Goal: Information Seeking & Learning: Learn about a topic

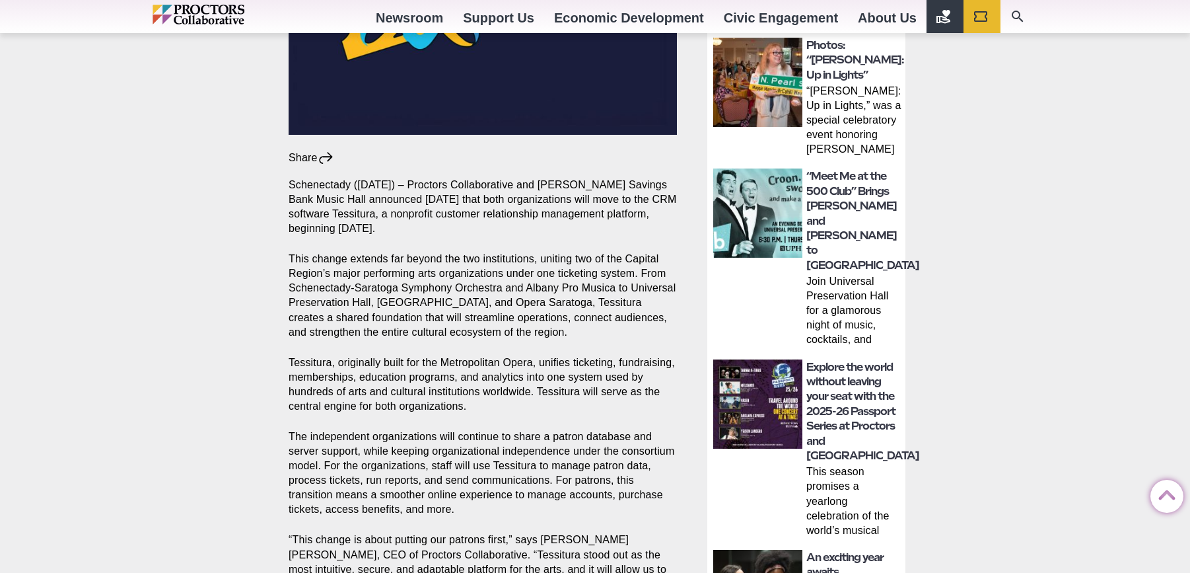
scroll to position [616, 0]
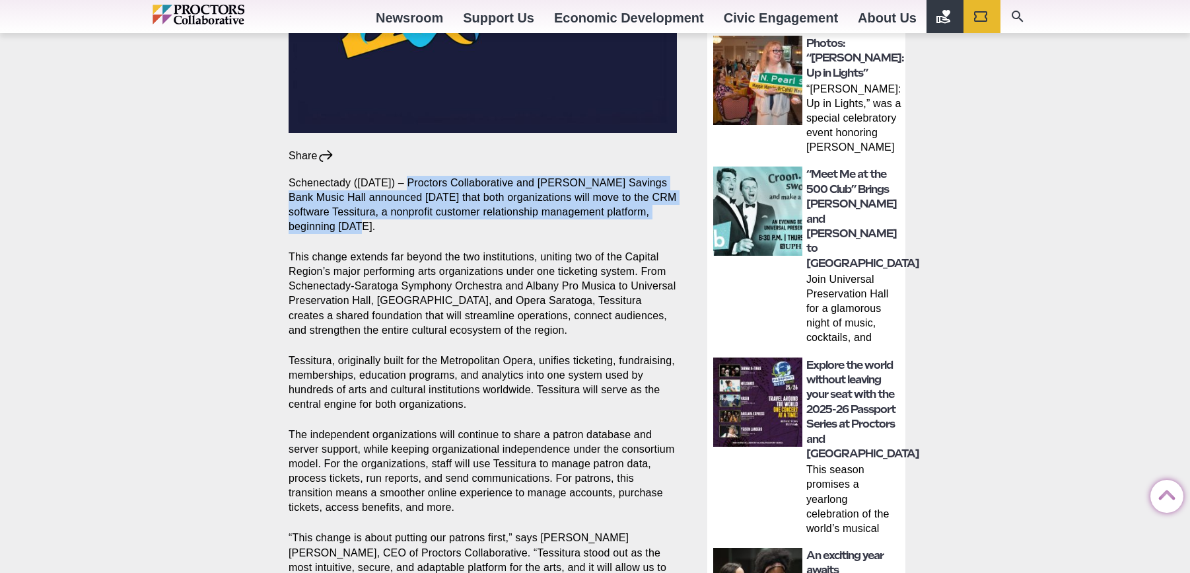
drag, startPoint x: 402, startPoint y: 183, endPoint x: 441, endPoint y: 224, distance: 57.0
click at [441, 224] on p "Schenectady ([DATE]) – Proctors Collaborative and [PERSON_NAME] Savings Bank Mu…" at bounding box center [483, 205] width 388 height 58
click at [643, 330] on p "This change extends far beyond the two institutions, uniting two of the Capital…" at bounding box center [483, 293] width 388 height 87
copy section "Proctors Collaborative and [PERSON_NAME] Savings Bank Music Hall announced [DAT…"
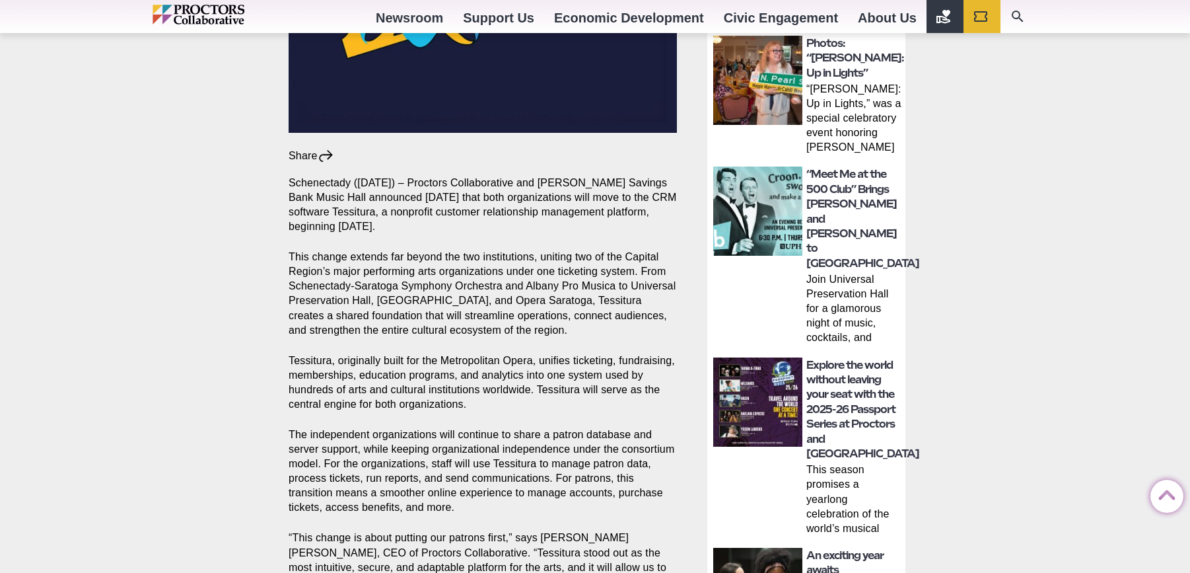
click at [549, 307] on p "This change extends far beyond the two institutions, uniting two of the Capital…" at bounding box center [483, 293] width 388 height 87
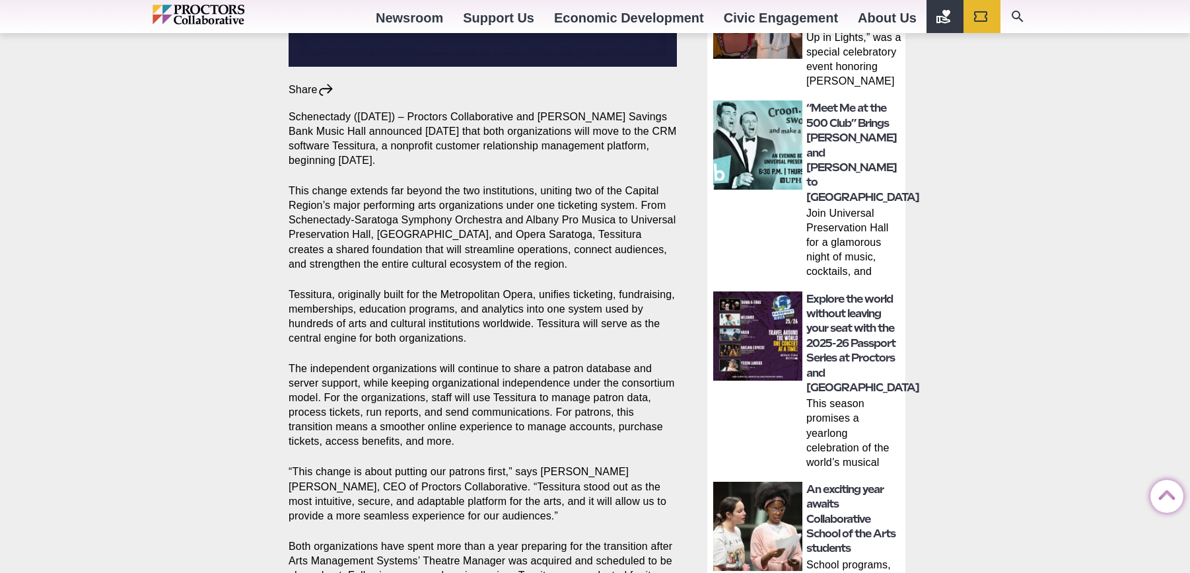
scroll to position [680, 0]
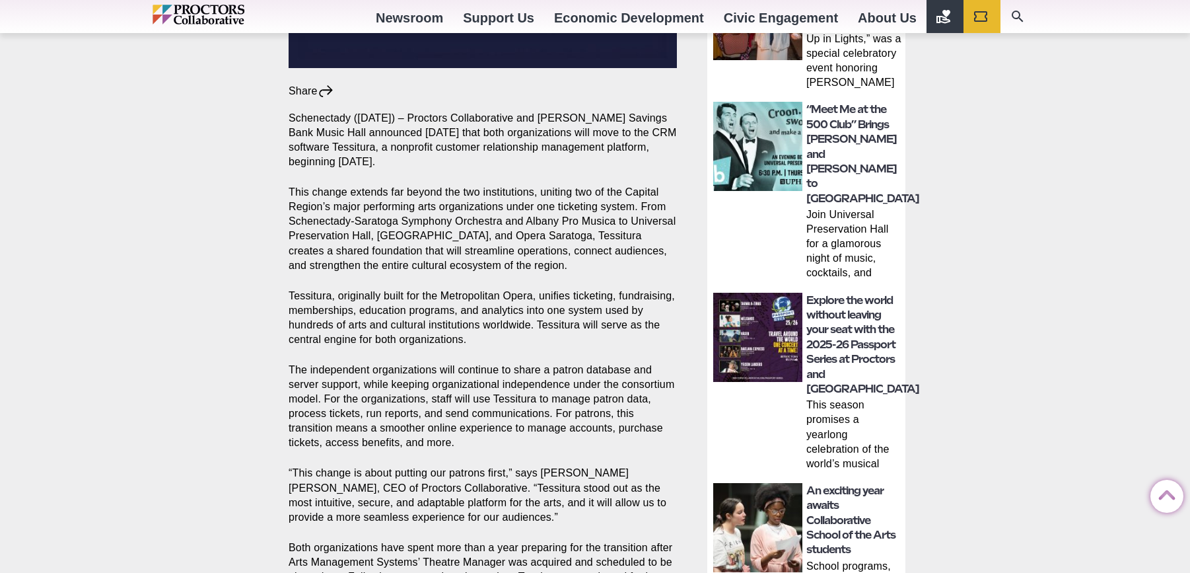
click at [458, 266] on p "This change extends far beyond the two institutions, uniting two of the Capital…" at bounding box center [483, 228] width 388 height 87
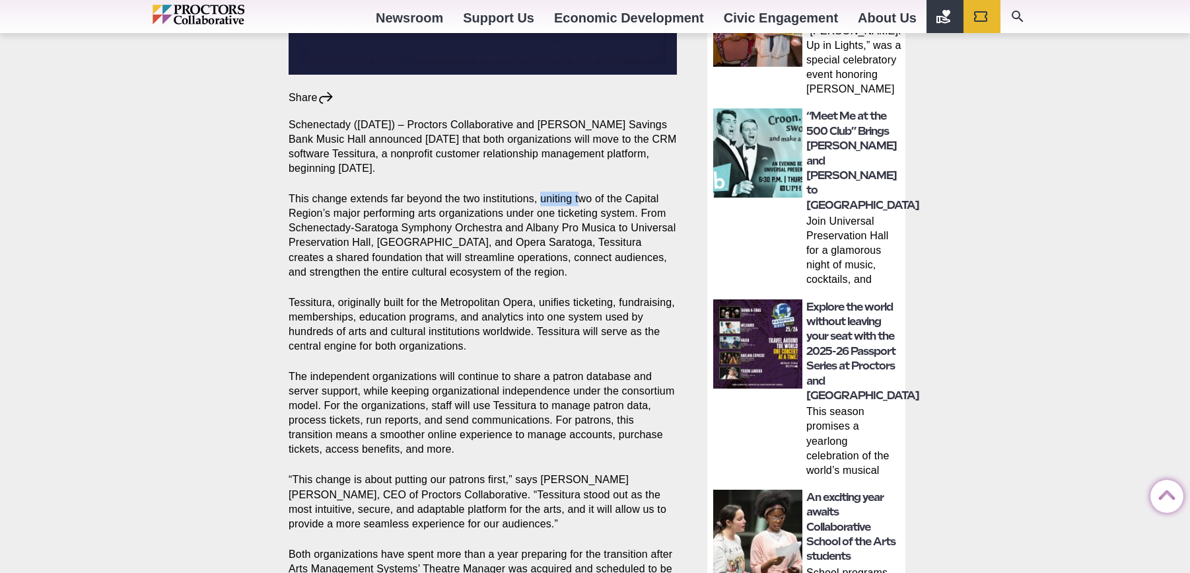
drag, startPoint x: 544, startPoint y: 199, endPoint x: 586, endPoint y: 201, distance: 43.0
click at [586, 201] on p "This change extends far beyond the two institutions, uniting two of the Capital…" at bounding box center [483, 235] width 388 height 87
drag, startPoint x: 616, startPoint y: 205, endPoint x: 643, endPoint y: 211, distance: 28.4
click at [616, 205] on p "This change extends far beyond the two institutions, uniting two of the Capital…" at bounding box center [483, 235] width 388 height 87
click at [542, 320] on p "Tessitura, originally built for the Metropolitan Opera, unifies ticketing, fund…" at bounding box center [483, 324] width 388 height 58
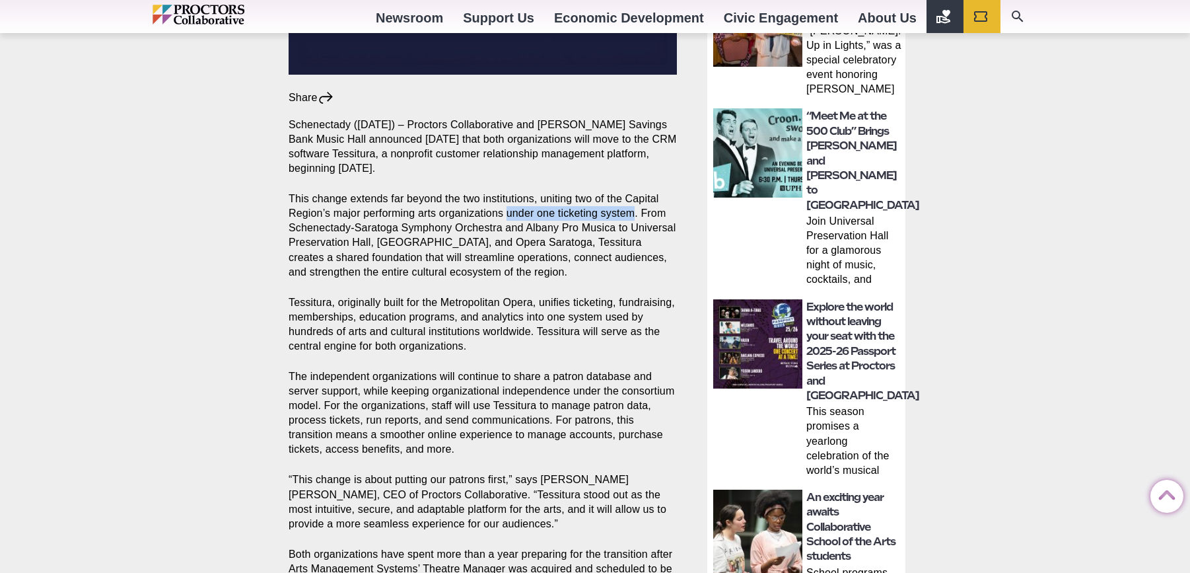
drag, startPoint x: 507, startPoint y: 215, endPoint x: 637, endPoint y: 211, distance: 130.2
click at [637, 211] on p "This change extends far beyond the two institutions, uniting two of the Capital…" at bounding box center [483, 235] width 388 height 87
copy p "under one ticketing system"
